Goal: Task Accomplishment & Management: Manage account settings

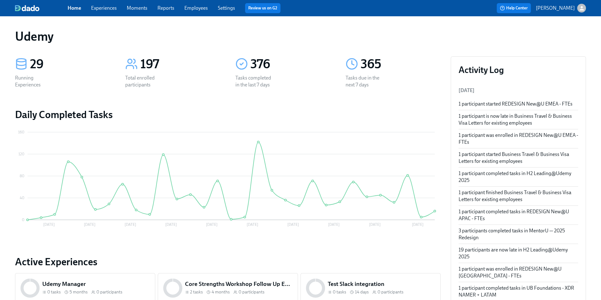
click at [108, 9] on link "Experiences" at bounding box center [104, 8] width 26 height 6
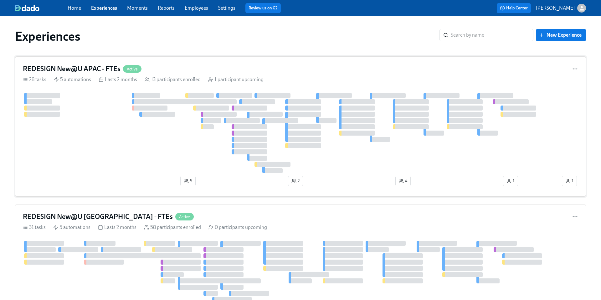
click at [67, 68] on h4 "REDESIGN New@U APAC - FTEs" at bounding box center [72, 68] width 98 height 9
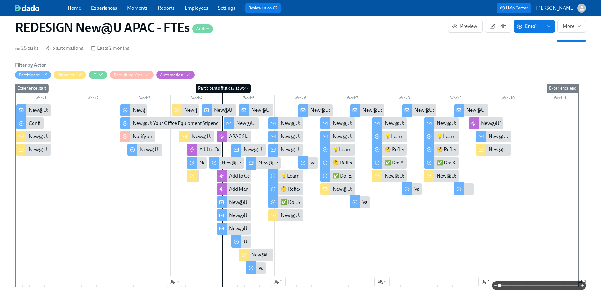
scroll to position [116, 0]
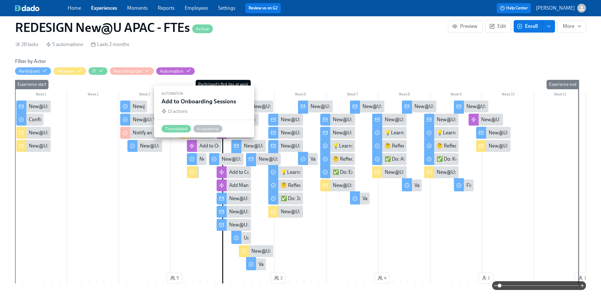
click at [209, 144] on div "Add to Onboarding Sessions" at bounding box center [229, 145] width 61 height 7
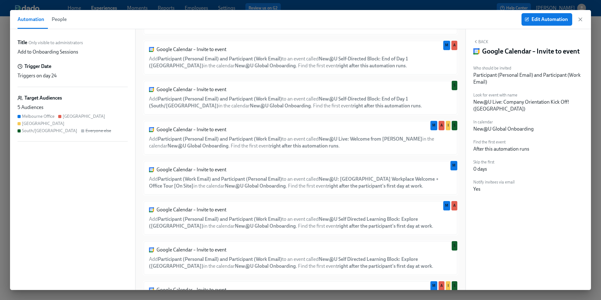
scroll to position [285, 0]
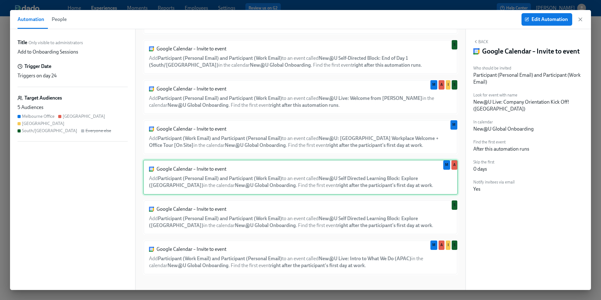
click at [327, 187] on div "Google Calendar – Invite to event Add Participant (Personal Email) and Particip…" at bounding box center [300, 177] width 315 height 35
click at [548, 22] on span "Edit Automation" at bounding box center [547, 19] width 42 height 6
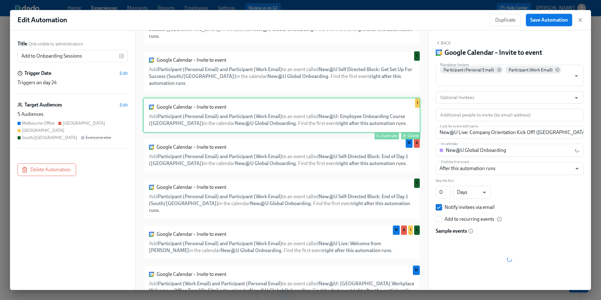
scroll to position [314, 0]
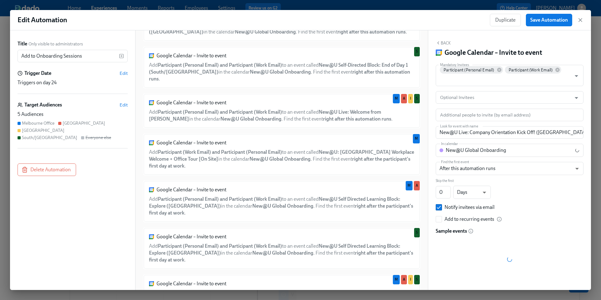
click at [446, 44] on button "Back" at bounding box center [443, 42] width 15 height 5
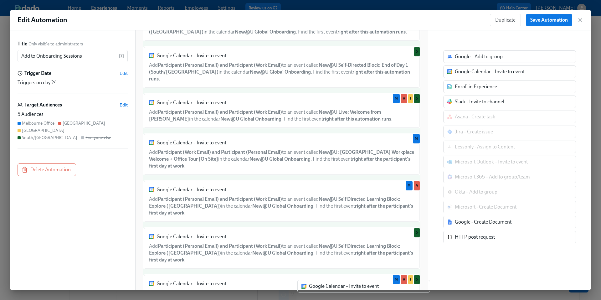
drag, startPoint x: 459, startPoint y: 74, endPoint x: 313, endPoint y: 290, distance: 260.7
click at [313, 290] on div "Edit Automation Duplicate Save Automation Title Only visible to administrators …" at bounding box center [300, 150] width 601 height 300
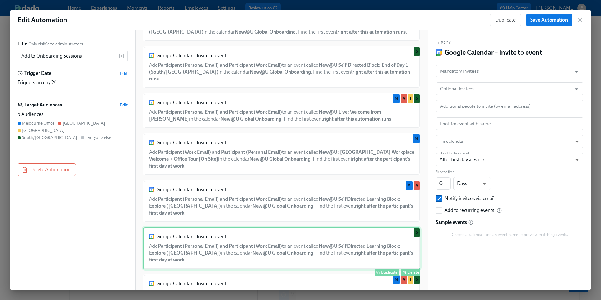
scroll to position [347, 0]
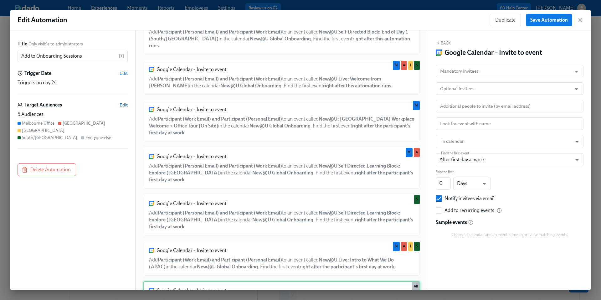
click at [273, 281] on div "Google Calendar – Invite to event Add someone to an event in a calendar . Find …" at bounding box center [281, 295] width 277 height 28
click at [459, 72] on input "Mandatory Invitees" at bounding box center [504, 71] width 130 height 13
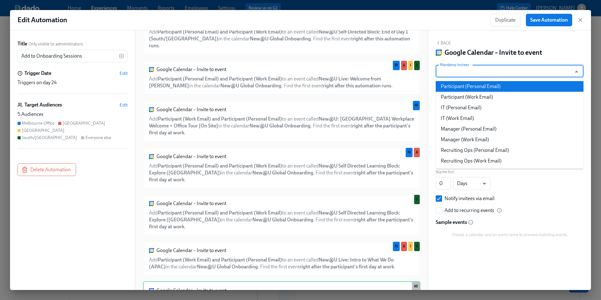
click at [457, 85] on li "Participant (Personal Email)" at bounding box center [510, 86] width 148 height 11
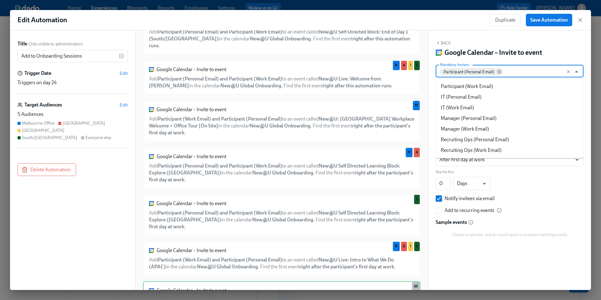
click at [518, 70] on input "Mandatory Invitees" at bounding box center [536, 71] width 64 height 13
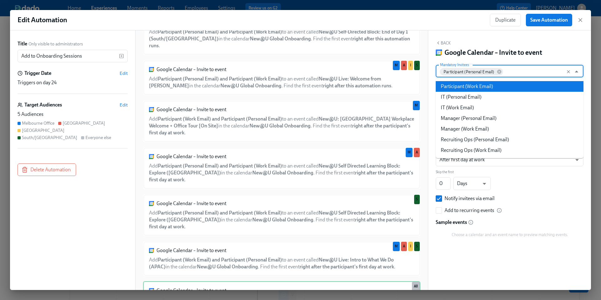
click at [479, 88] on li "Participant (Work Email)" at bounding box center [510, 86] width 148 height 11
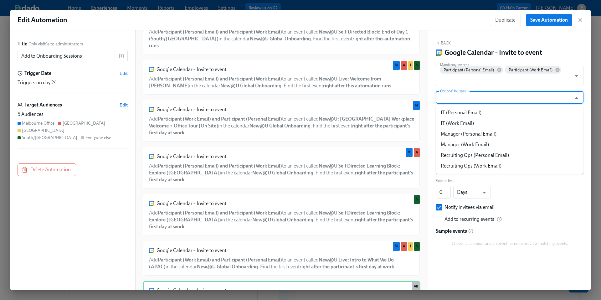
click at [477, 99] on input "Optional Invitees" at bounding box center [504, 97] width 130 height 13
click at [476, 116] on input "Additional people to invite (by email address)" at bounding box center [505, 115] width 132 height 13
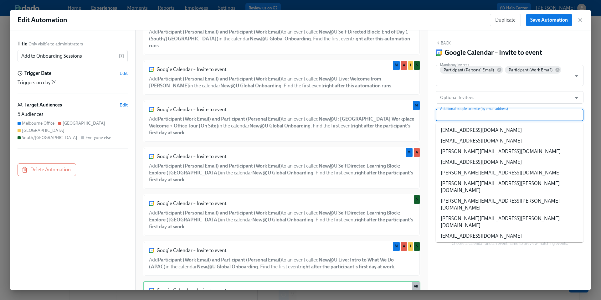
click at [476, 116] on input "Additional people to invite (by email address)" at bounding box center [505, 115] width 132 height 13
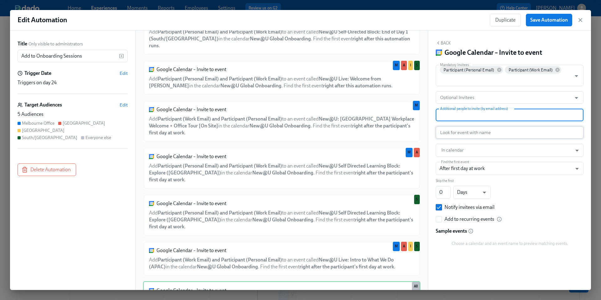
click at [465, 131] on input "text" at bounding box center [510, 132] width 148 height 13
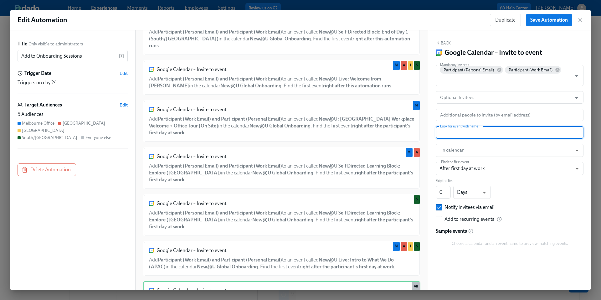
paste input "New@U Self-Directed Learning Block: Explore ([GEOGRAPHIC_DATA])"
type input "New@U Self-Directed Learning Block: Explore ([GEOGRAPHIC_DATA])"
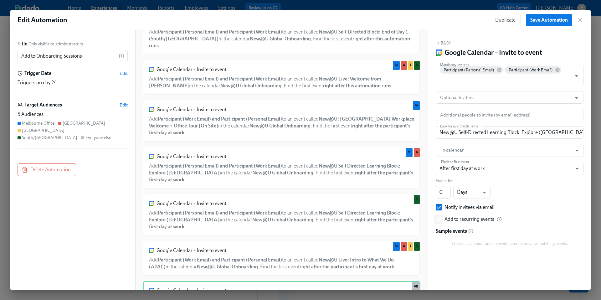
click at [440, 219] on input "Add to recurring events" at bounding box center [439, 219] width 6 height 6
click at [439, 220] on input "Add to recurring events" at bounding box center [439, 219] width 6 height 6
checkbox input "false"
click at [557, 134] on input "New@U Self-Directed Learning Block: Explore ([GEOGRAPHIC_DATA])" at bounding box center [510, 132] width 148 height 13
click at [439, 133] on input "New@U Self-Directed Learning Block: Explore ([GEOGRAPHIC_DATA])" at bounding box center [510, 132] width 148 height 13
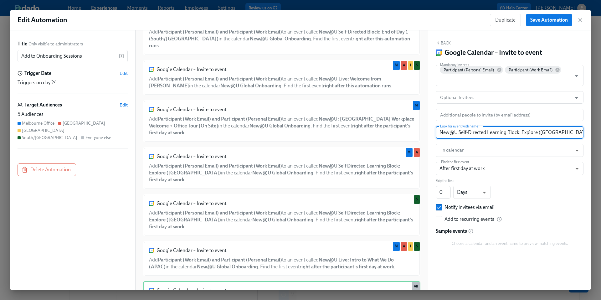
click at [522, 132] on input "New@U Self-Directed Learning Block: Explore ([GEOGRAPHIC_DATA])" at bounding box center [510, 132] width 148 height 13
click at [580, 22] on icon "button" at bounding box center [580, 20] width 6 height 6
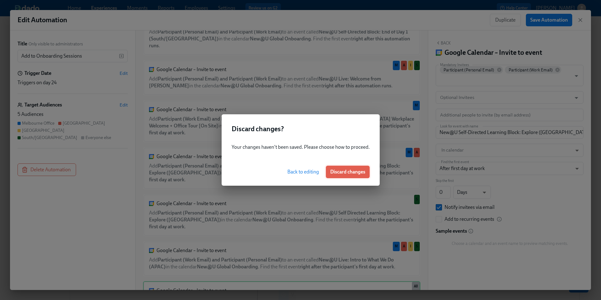
click at [340, 173] on span "Discard changes" at bounding box center [347, 172] width 35 height 6
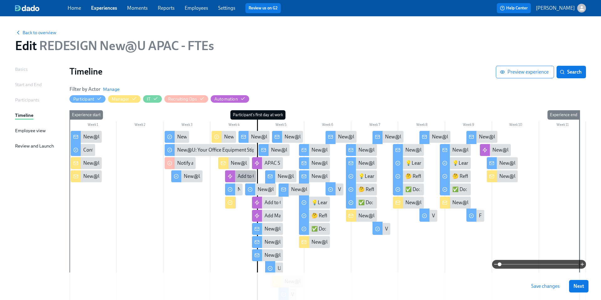
click at [232, 178] on icon at bounding box center [230, 176] width 5 height 5
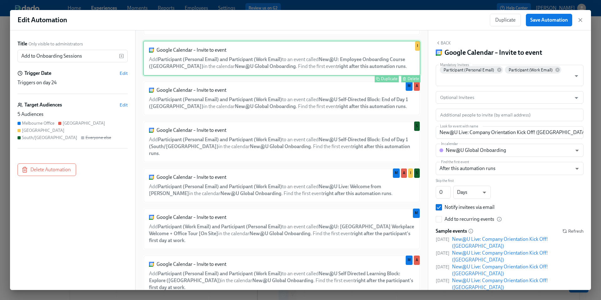
scroll to position [314, 0]
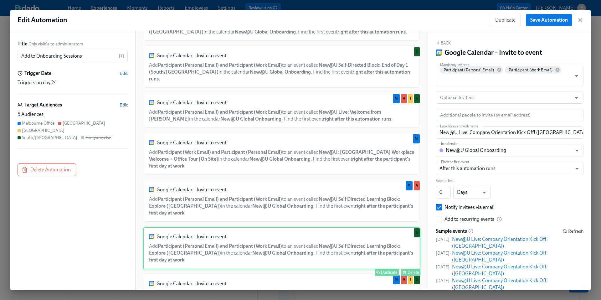
click at [303, 227] on div "Google Calendar – Invite to event Add Participant (Personal Email) and Particip…" at bounding box center [281, 248] width 277 height 42
type input "New@U Self Directed Learning Block: Explore ([GEOGRAPHIC_DATA])"
type input "AFTER_MILESTONE"
click at [581, 19] on icon "button" at bounding box center [580, 19] width 3 height 3
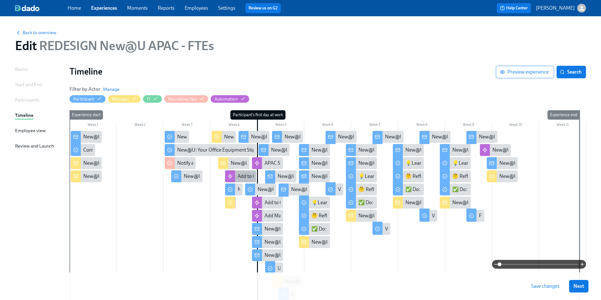
click at [239, 176] on div "Add to Onboarding Sessions" at bounding box center [268, 176] width 61 height 7
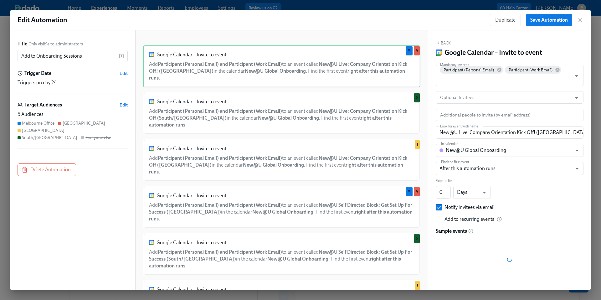
click at [446, 45] on button "Back" at bounding box center [443, 42] width 15 height 5
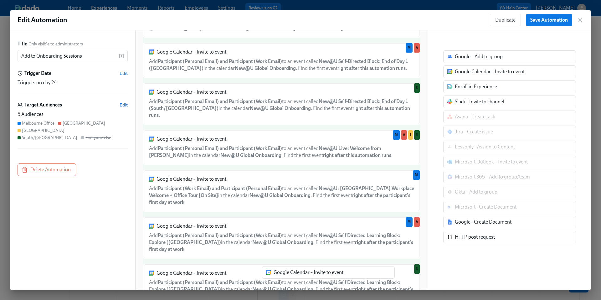
scroll to position [318, 0]
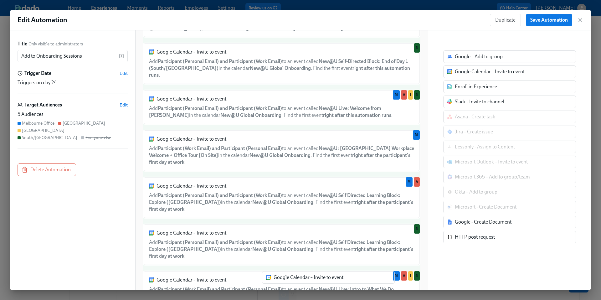
drag, startPoint x: 477, startPoint y: 75, endPoint x: 294, endPoint y: 281, distance: 276.1
click at [294, 281] on div "Title Only visible to administrators Add to Onboarding Sessions ​ Trigger Date …" at bounding box center [300, 160] width 581 height 260
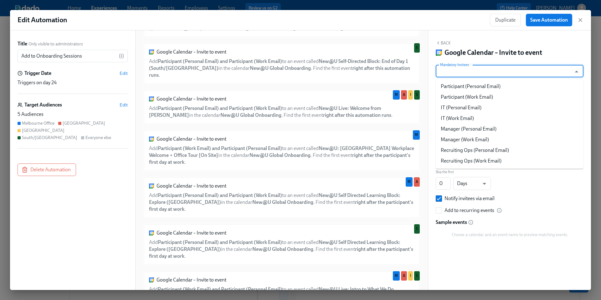
click at [472, 71] on input "Mandatory Invitees" at bounding box center [504, 71] width 130 height 13
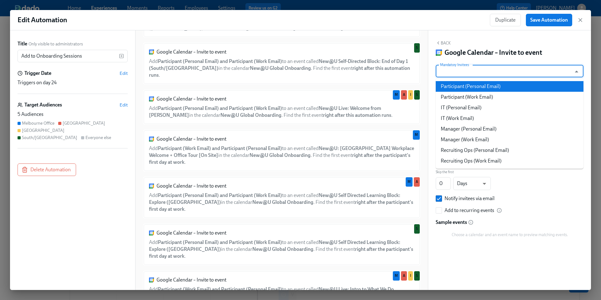
click at [466, 85] on li "Participant (Personal Email)" at bounding box center [510, 86] width 148 height 11
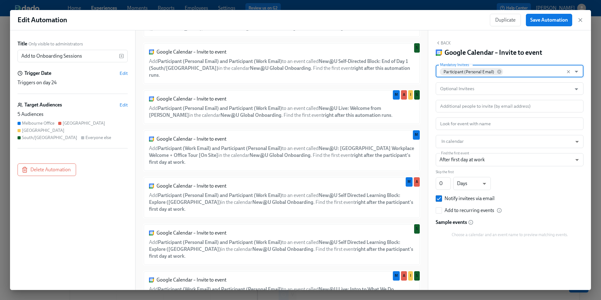
click at [513, 71] on input "Mandatory Invitees" at bounding box center [536, 71] width 64 height 13
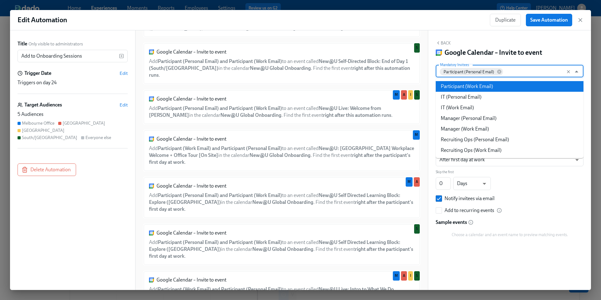
click at [490, 85] on li "Participant (Work Email)" at bounding box center [510, 86] width 148 height 11
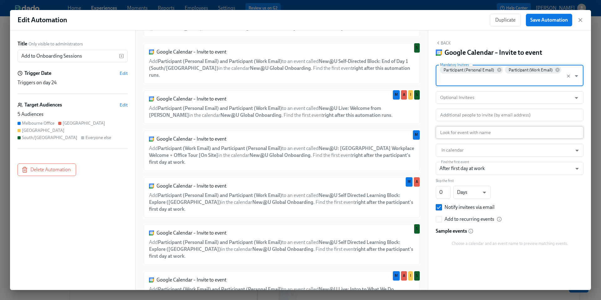
click at [474, 132] on input "text" at bounding box center [510, 132] width 148 height 13
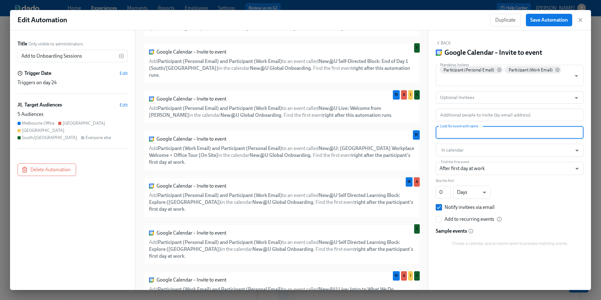
paste input "New@U Self-Directed Learning Block: Explore ([GEOGRAPHIC_DATA])"
click at [565, 134] on input "New@U Self-Directed Learning Block: Explore ([GEOGRAPHIC_DATA])" at bounding box center [510, 132] width 148 height 13
type input "New@U Self-Directed Learning Block: Explore ([GEOGRAPHIC_DATA])"
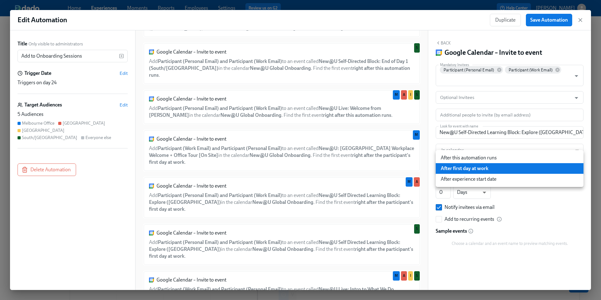
click at [488, 169] on body "Home Experiences Moments Reports Employees Settings Review us on G2 Help Center…" at bounding box center [300, 180] width 601 height 361
click at [488, 169] on li "After first day at work" at bounding box center [510, 168] width 148 height 11
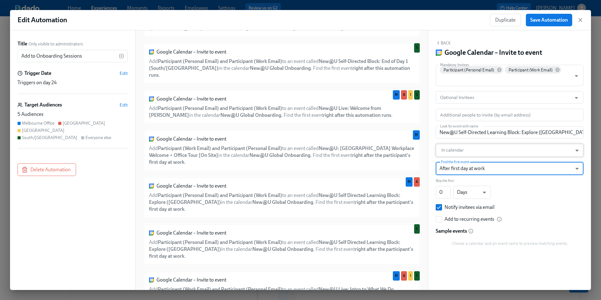
click at [482, 153] on body "Home Experiences Moments Reports Employees Settings Review us on G2 Help Center…" at bounding box center [300, 180] width 601 height 361
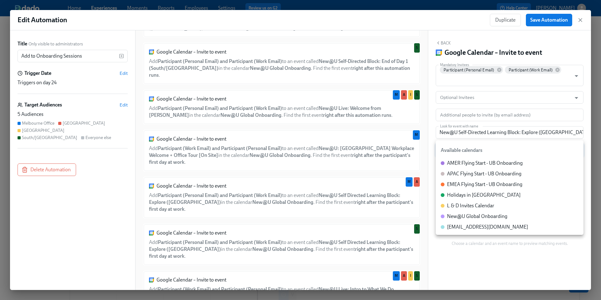
click at [464, 217] on div "New@U Global Onboarding" at bounding box center [477, 216] width 60 height 7
type input "[EMAIL_ADDRESS][DOMAIN_NAME]"
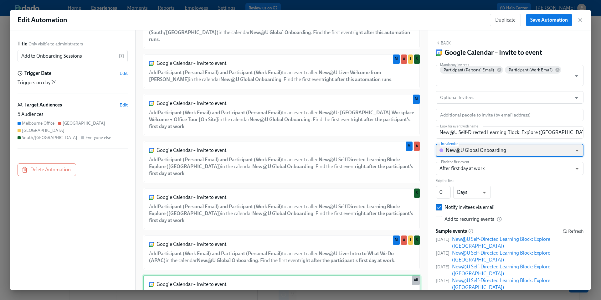
scroll to position [353, 0]
click at [124, 106] on span "Edit" at bounding box center [124, 105] width 8 height 6
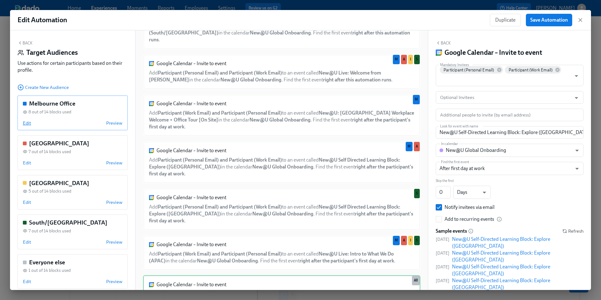
click at [28, 122] on span "Edit" at bounding box center [27, 123] width 8 height 6
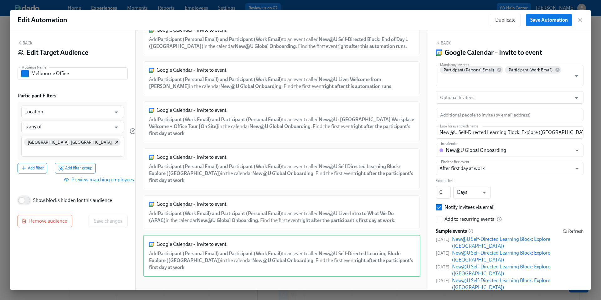
click at [23, 198] on input "Show blocks hidden for this audience" at bounding box center [21, 200] width 41 height 14
checkbox input "true"
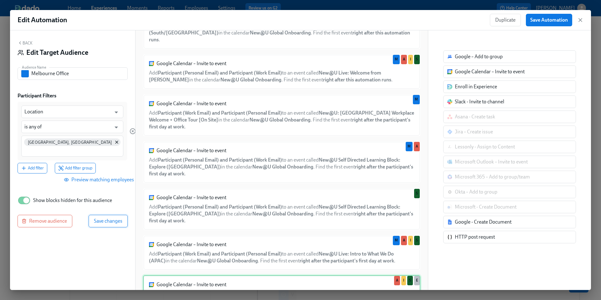
click at [103, 222] on span "Save changes" at bounding box center [108, 221] width 28 height 6
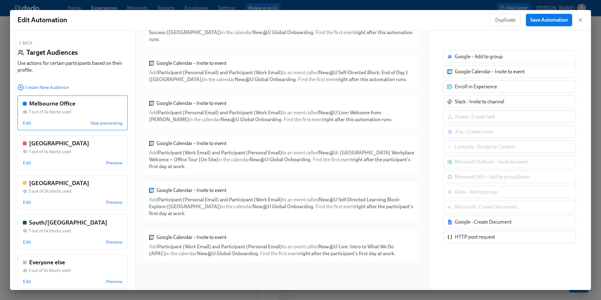
scroll to position [89, 0]
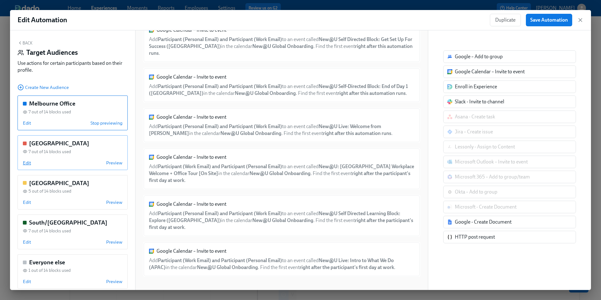
click at [28, 162] on span "Edit" at bounding box center [27, 163] width 8 height 6
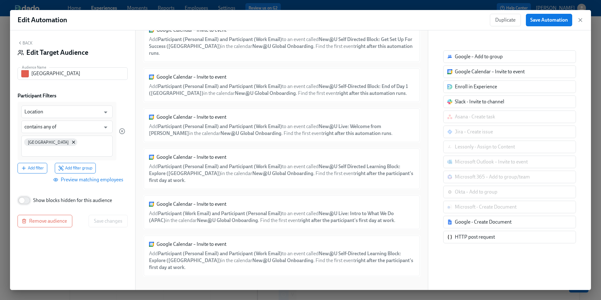
click at [26, 193] on input "Show blocks hidden for this audience" at bounding box center [21, 200] width 41 height 14
checkbox input "true"
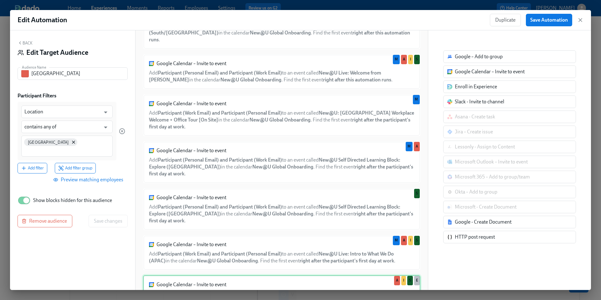
scroll to position [390, 0]
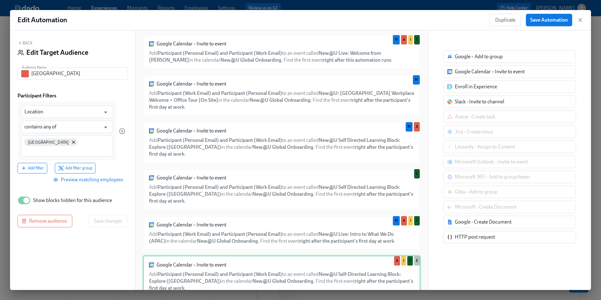
click at [361, 298] on div "Hide block" at bounding box center [362, 300] width 18 height 5
click at [99, 218] on span "Save changes" at bounding box center [108, 221] width 28 height 6
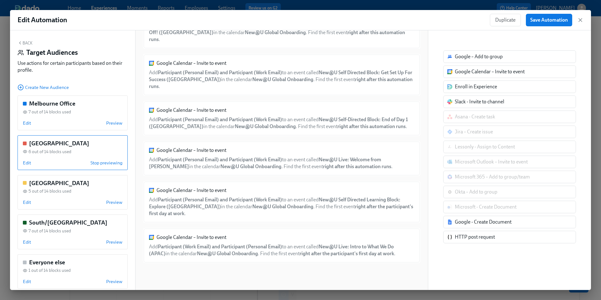
scroll to position [42, 0]
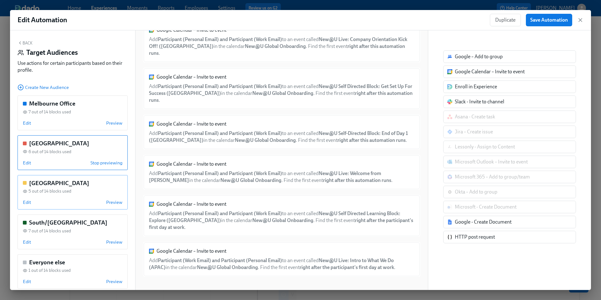
click at [88, 202] on div "Edit Preview" at bounding box center [73, 202] width 100 height 6
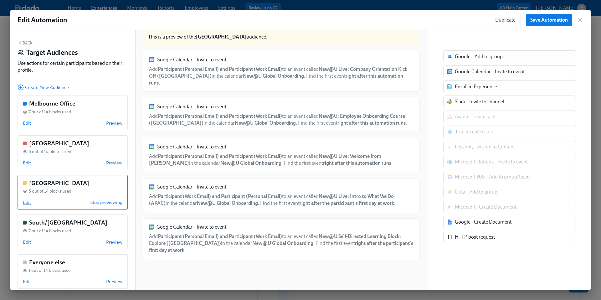
click at [27, 202] on span "Edit" at bounding box center [27, 202] width 8 height 6
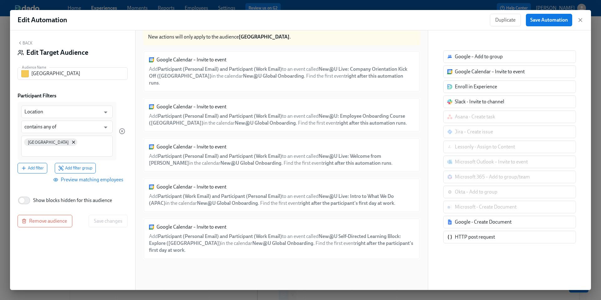
click at [27, 42] on button "Back" at bounding box center [25, 42] width 15 height 5
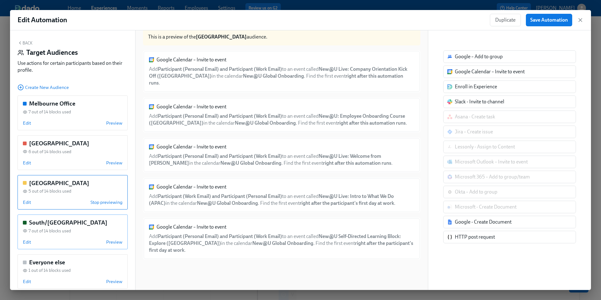
click at [72, 235] on div "South/[GEOGRAPHIC_DATA] 7 out of 14 blocks used Edit Preview" at bounding box center [73, 231] width 110 height 35
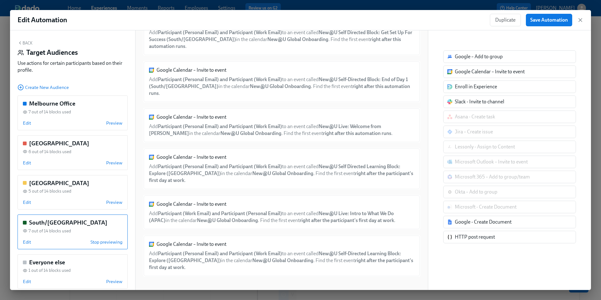
click at [235, 235] on div "Google Calendar – Invite to event Add Participant (Personal Email) and Particip…" at bounding box center [281, 256] width 277 height 42
click at [233, 246] on div "Google Calendar – Invite to event Add Participant (Personal Email) and Particip…" at bounding box center [281, 256] width 277 height 42
click at [29, 241] on span "Edit" at bounding box center [27, 242] width 8 height 6
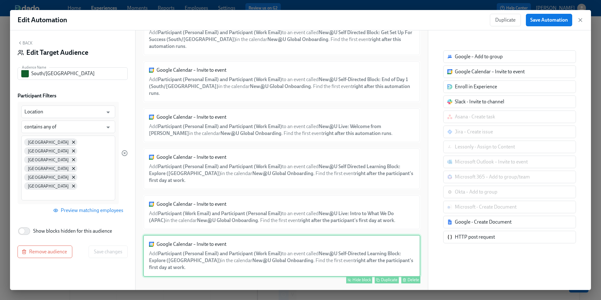
click at [248, 239] on div "Google Calendar – Invite to event Add Participant (Personal Email) and Particip…" at bounding box center [281, 256] width 277 height 42
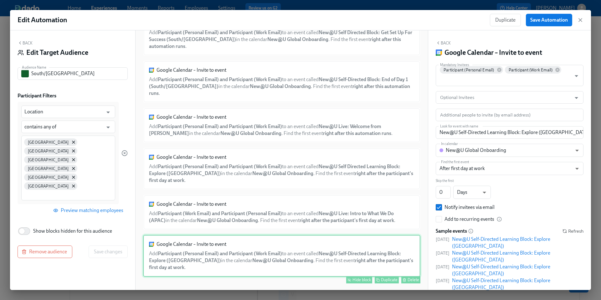
click at [358, 277] on div "Hide block" at bounding box center [362, 279] width 18 height 5
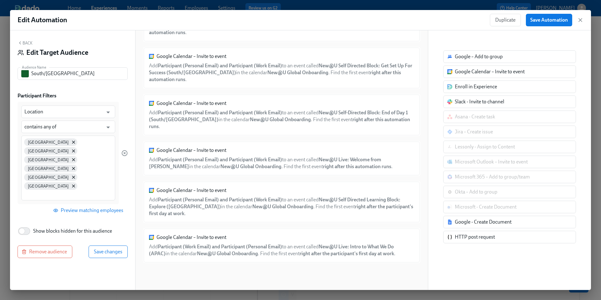
scroll to position [49, 0]
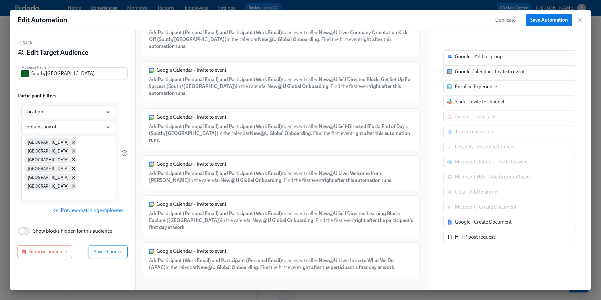
click at [98, 249] on span "Save changes" at bounding box center [108, 252] width 28 height 6
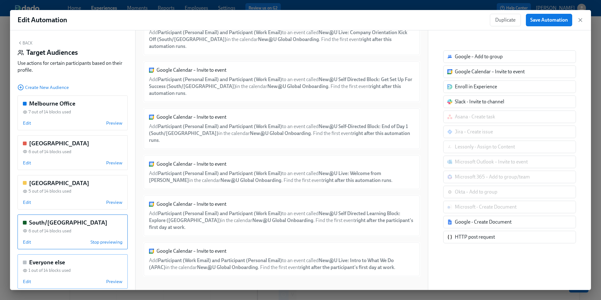
scroll to position [9, 0]
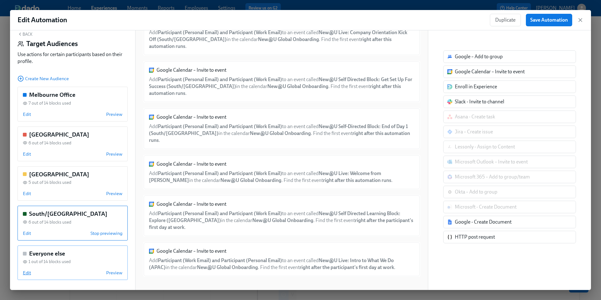
click at [27, 272] on span "Edit" at bounding box center [27, 273] width 8 height 6
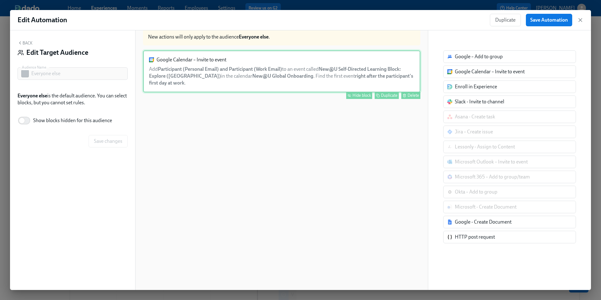
click at [359, 95] on div "Hide block" at bounding box center [362, 95] width 18 height 5
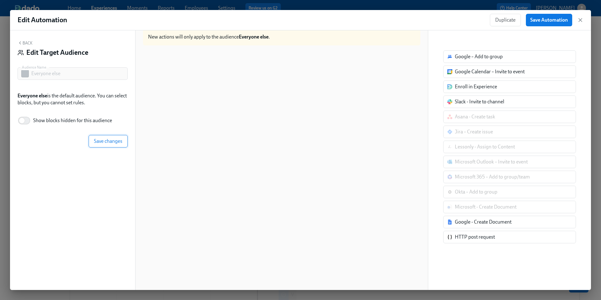
click at [110, 141] on span "Save changes" at bounding box center [108, 141] width 28 height 6
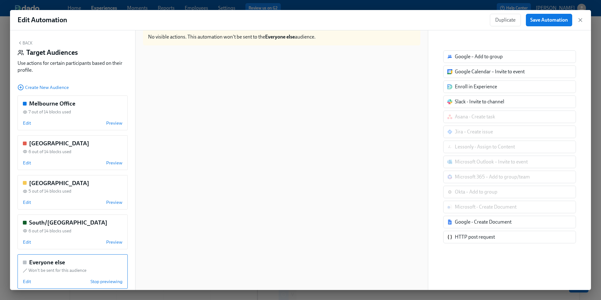
click at [28, 42] on button "Back" at bounding box center [25, 42] width 15 height 5
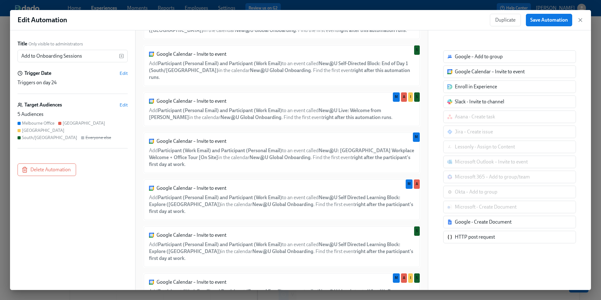
scroll to position [361, 0]
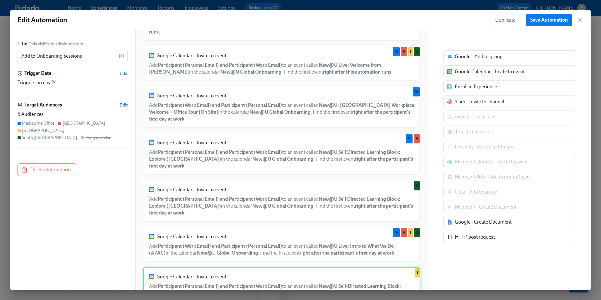
click at [259, 267] on div "Google Calendar – Invite to event Add Participant (Personal Email) and Particip…" at bounding box center [281, 288] width 277 height 42
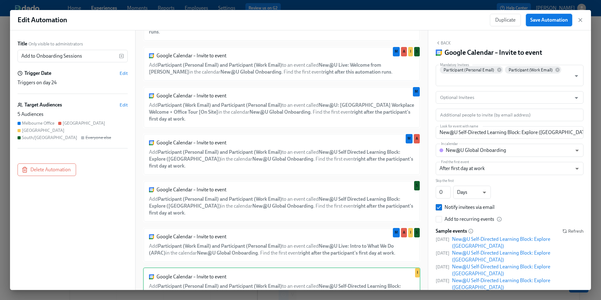
click at [538, 19] on span "Save Automation" at bounding box center [549, 20] width 38 height 6
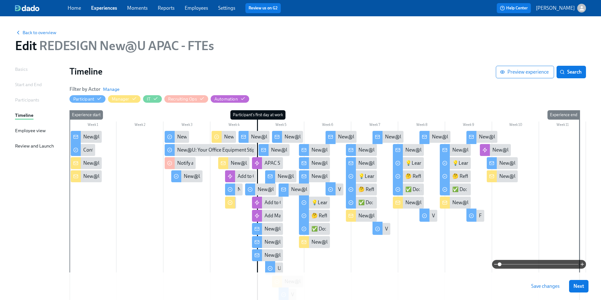
click at [547, 286] on span "Save changes" at bounding box center [545, 286] width 28 height 6
